Goal: Information Seeking & Learning: Compare options

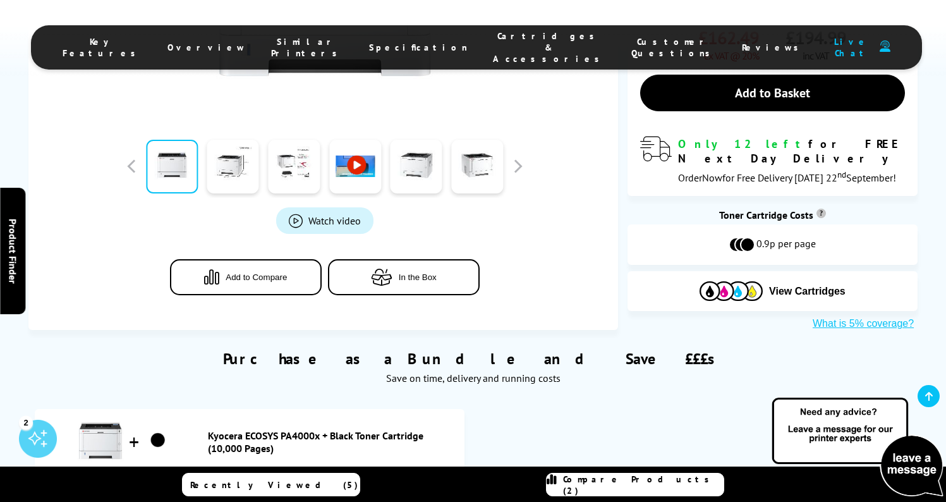
scroll to position [560, 0]
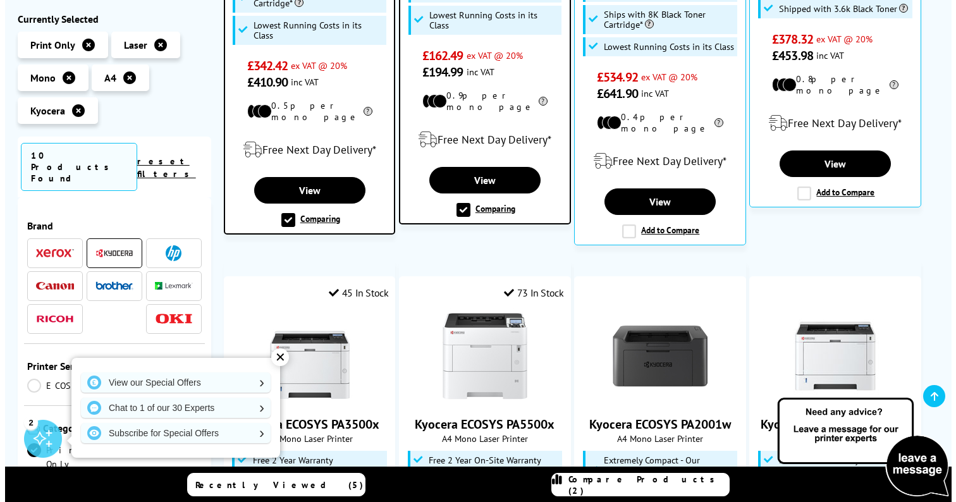
scroll to position [527, 0]
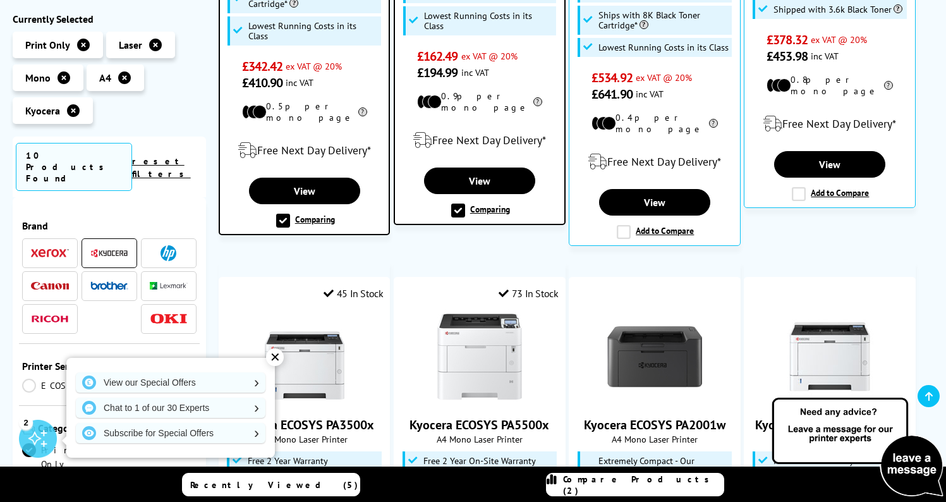
click at [494, 204] on label "Comparing" at bounding box center [480, 211] width 59 height 14
click at [0, 0] on input "Comparing" at bounding box center [0, 0] width 0 height 0
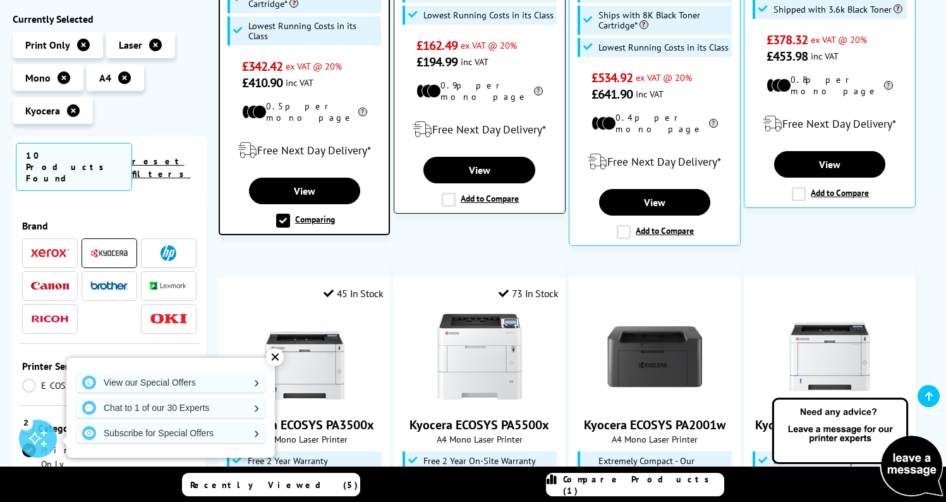
click at [453, 193] on label "Add to Compare" at bounding box center [480, 200] width 77 height 14
click at [0, 0] on input "Add to Compare" at bounding box center [0, 0] width 0 height 0
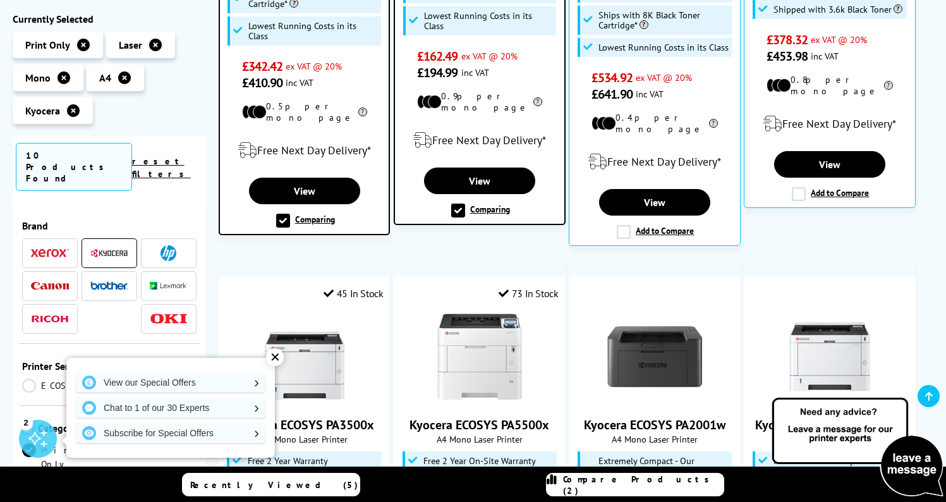
click at [620, 485] on span "Compare Products (2)" at bounding box center [643, 485] width 161 height 23
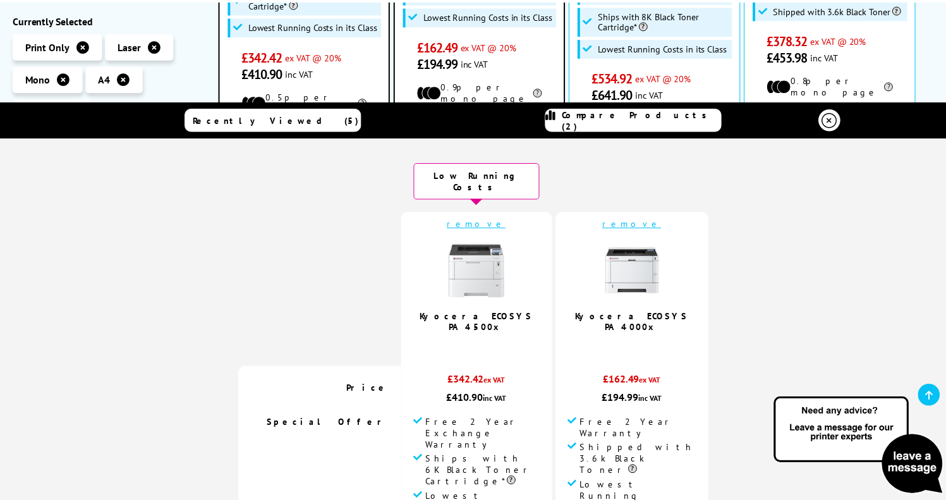
scroll to position [0, 0]
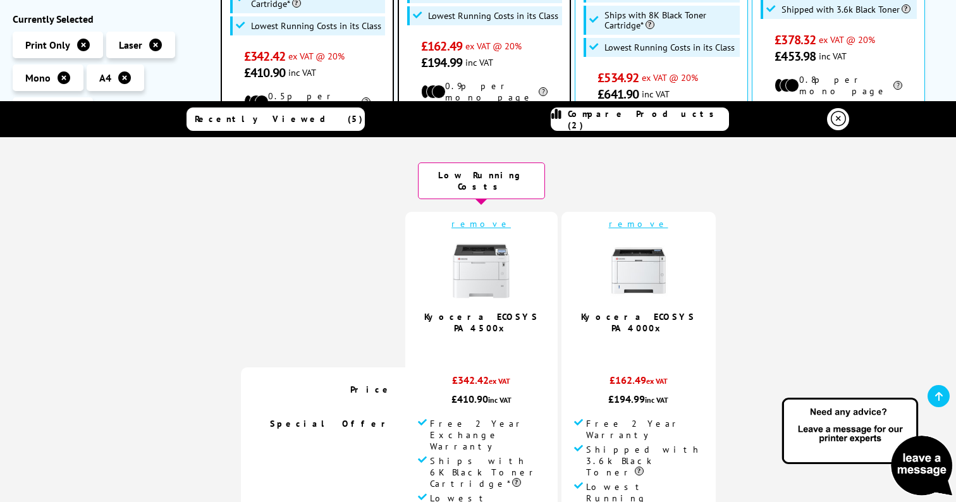
click at [836, 122] on icon at bounding box center [838, 118] width 15 height 15
